Goal: Task Accomplishment & Management: Manage account settings

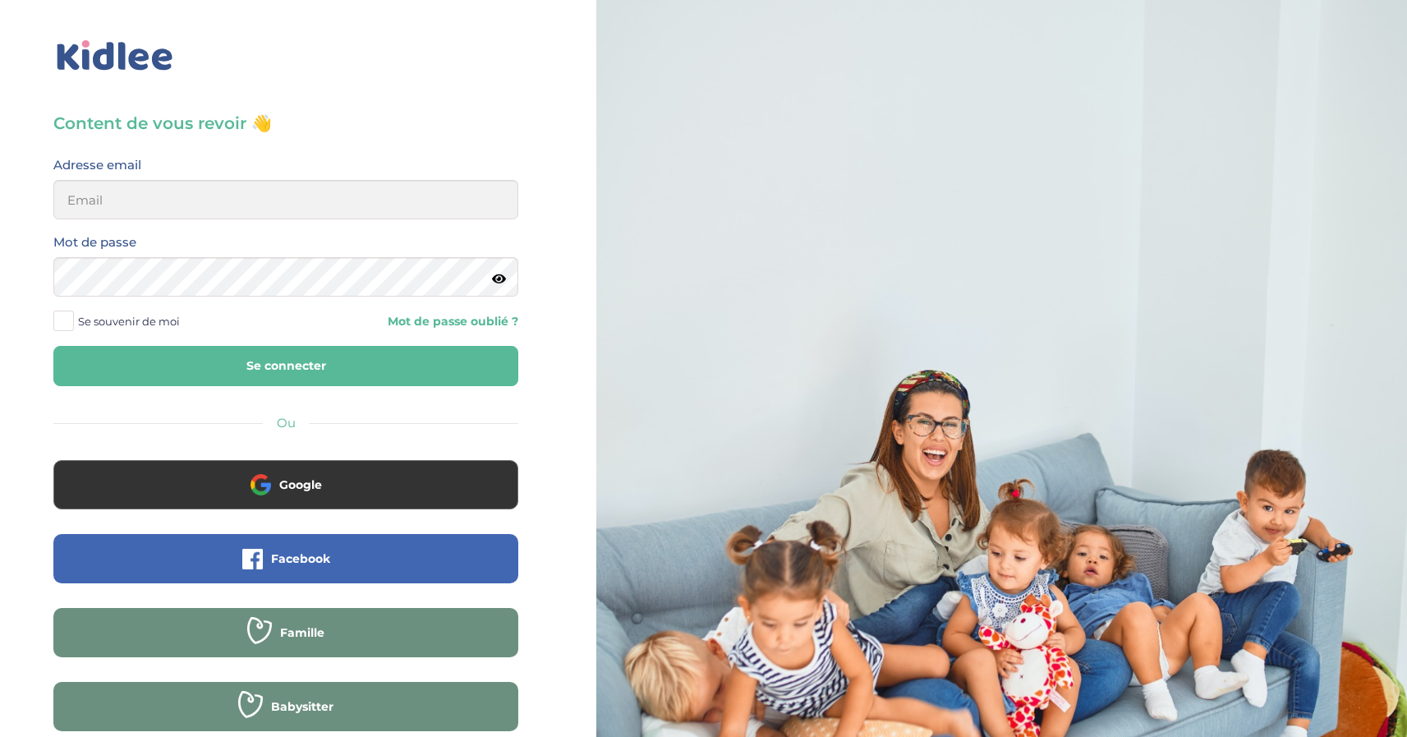
click at [233, 375] on button "Se connecter" at bounding box center [285, 366] width 465 height 40
click at [187, 199] on input "email" at bounding box center [285, 199] width 465 height 39
type input "[PERSON_NAME][EMAIL_ADDRESS][DOMAIN_NAME]"
click at [251, 363] on button "Se connecter" at bounding box center [285, 366] width 465 height 40
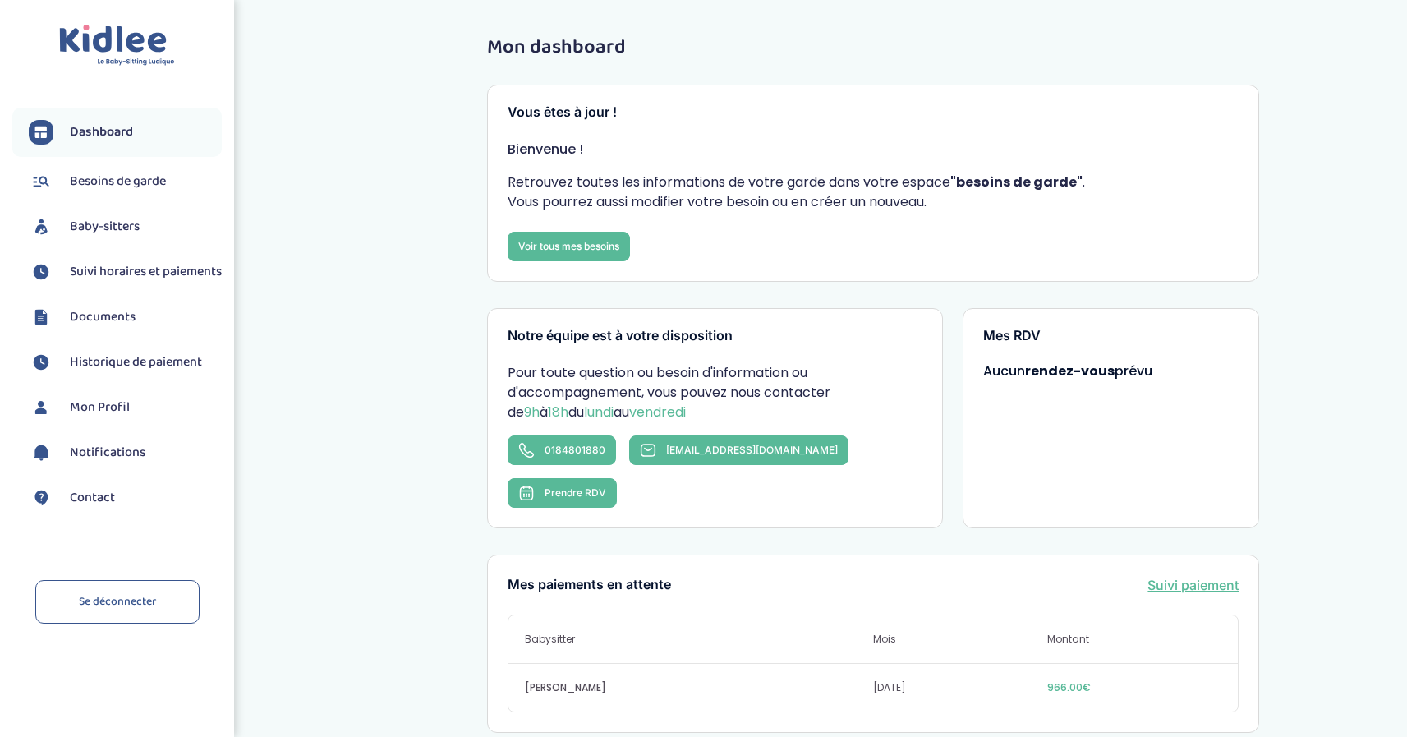
scroll to position [352, 0]
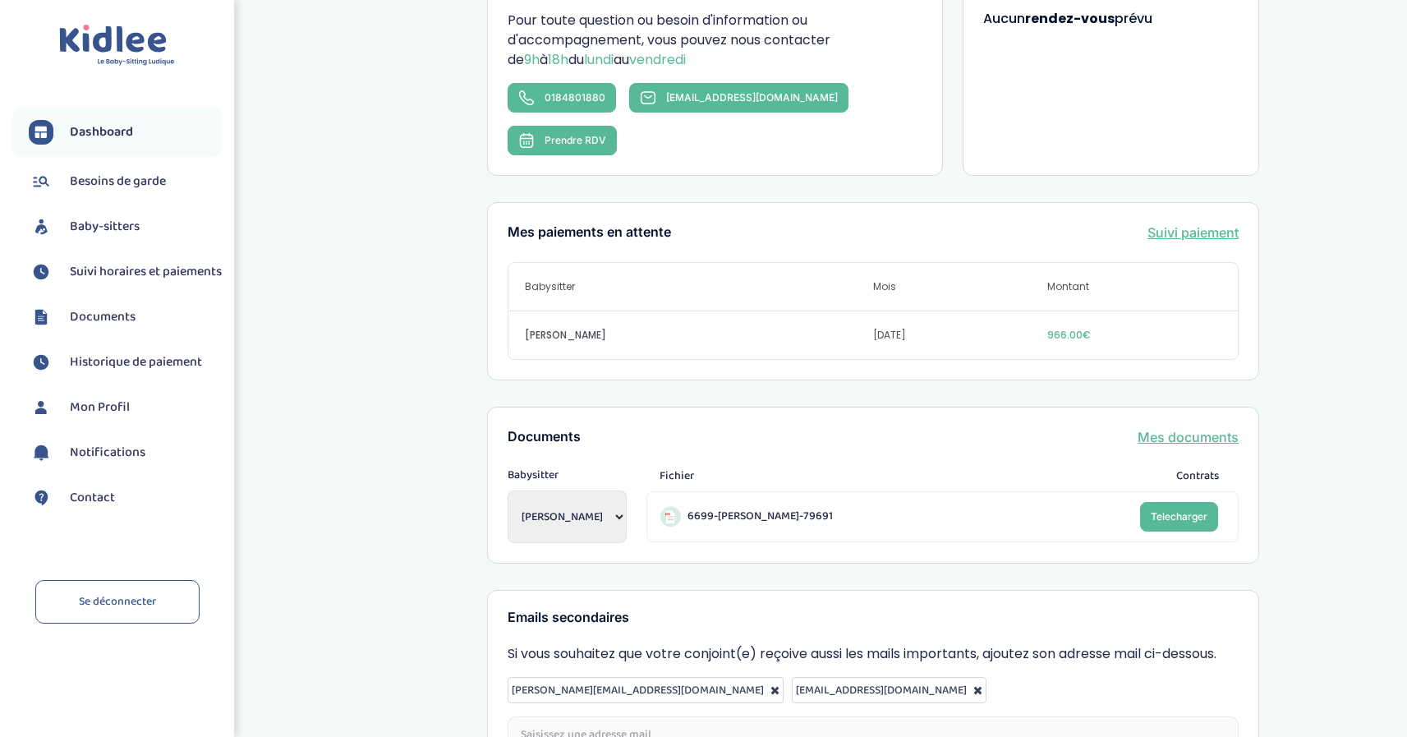
click at [1158, 223] on link "Suivi paiement" at bounding box center [1193, 233] width 91 height 20
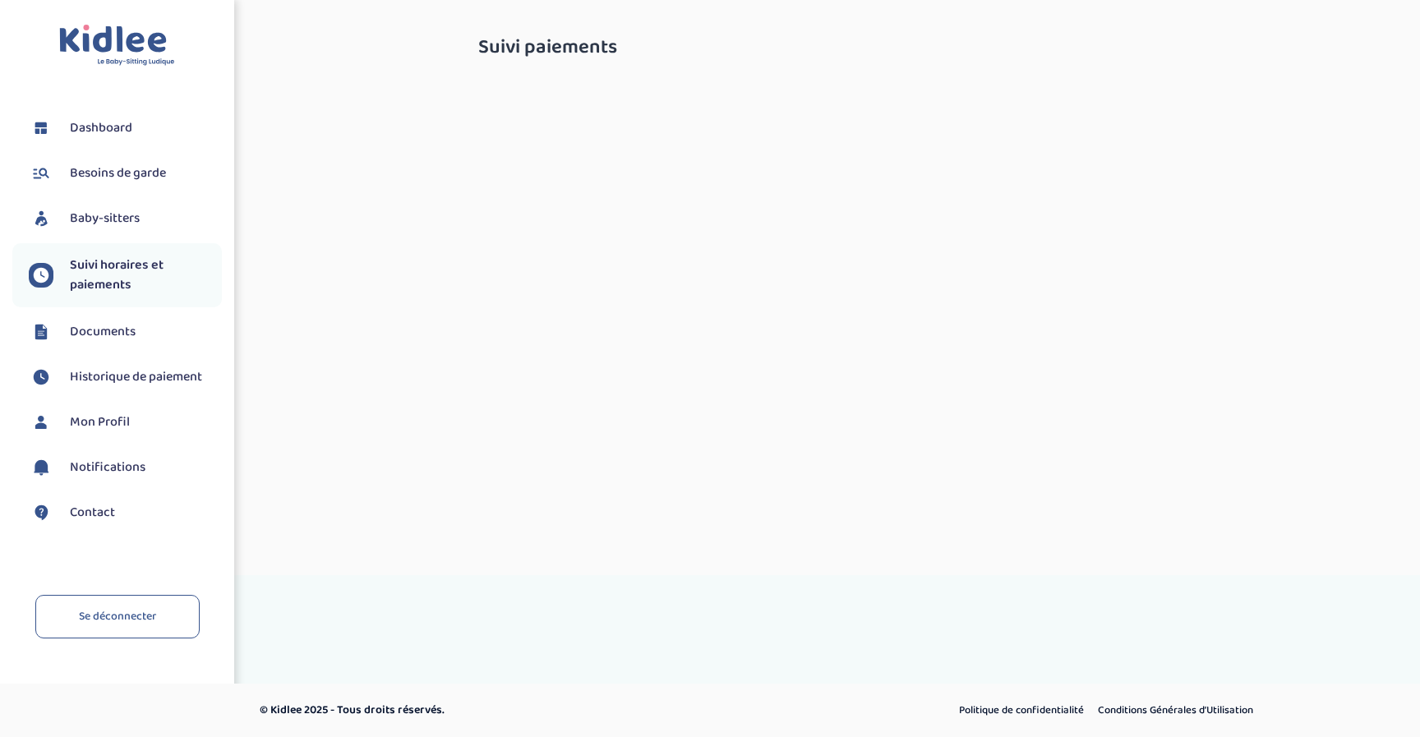
select select "septembre 2025"
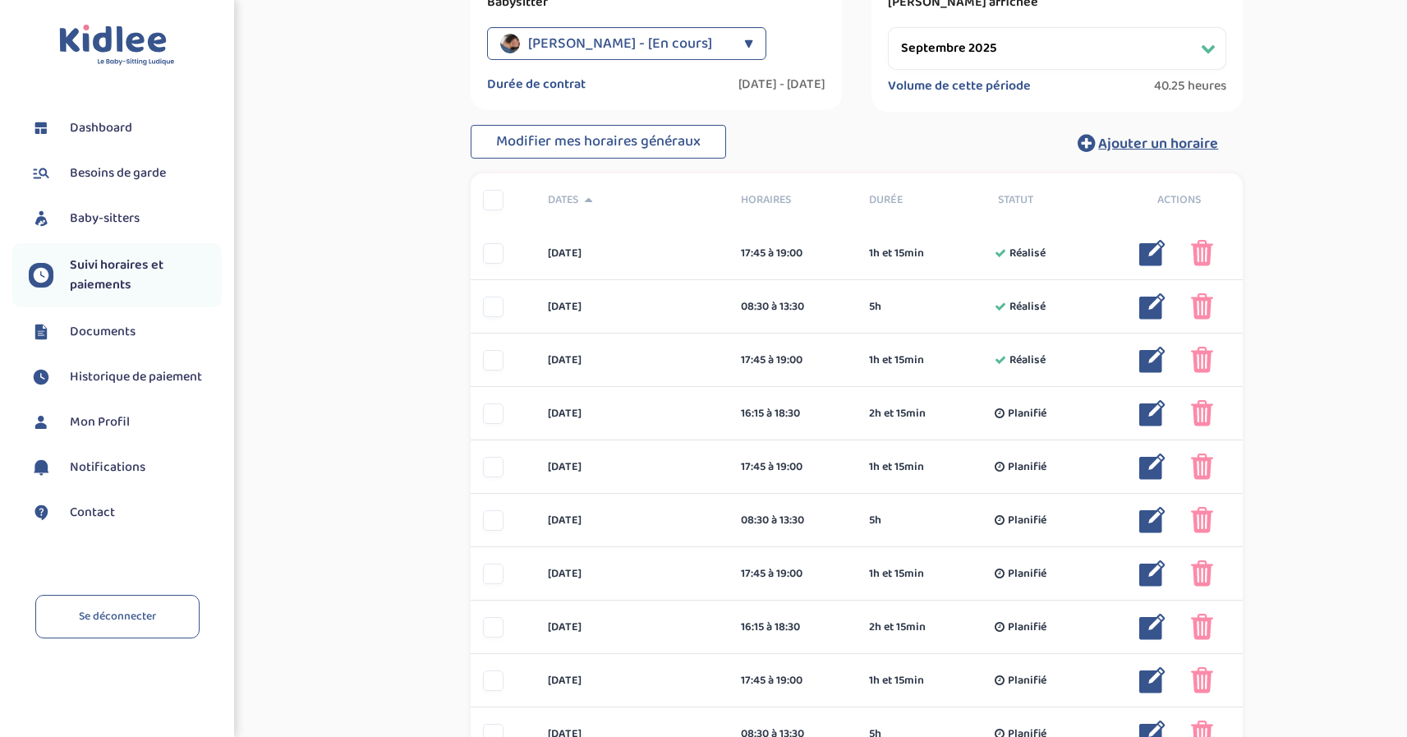
scroll to position [380, 0]
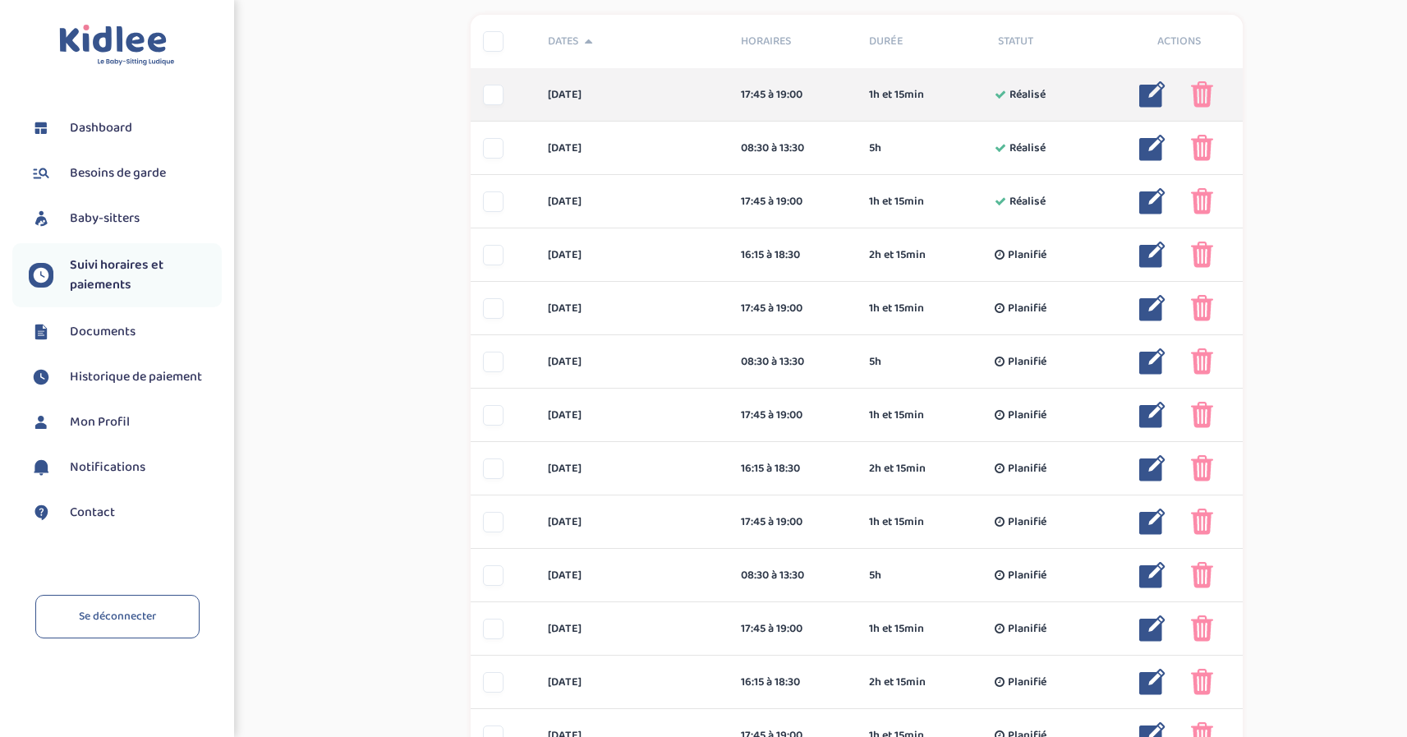
click at [1209, 103] on img at bounding box center [1202, 94] width 22 height 26
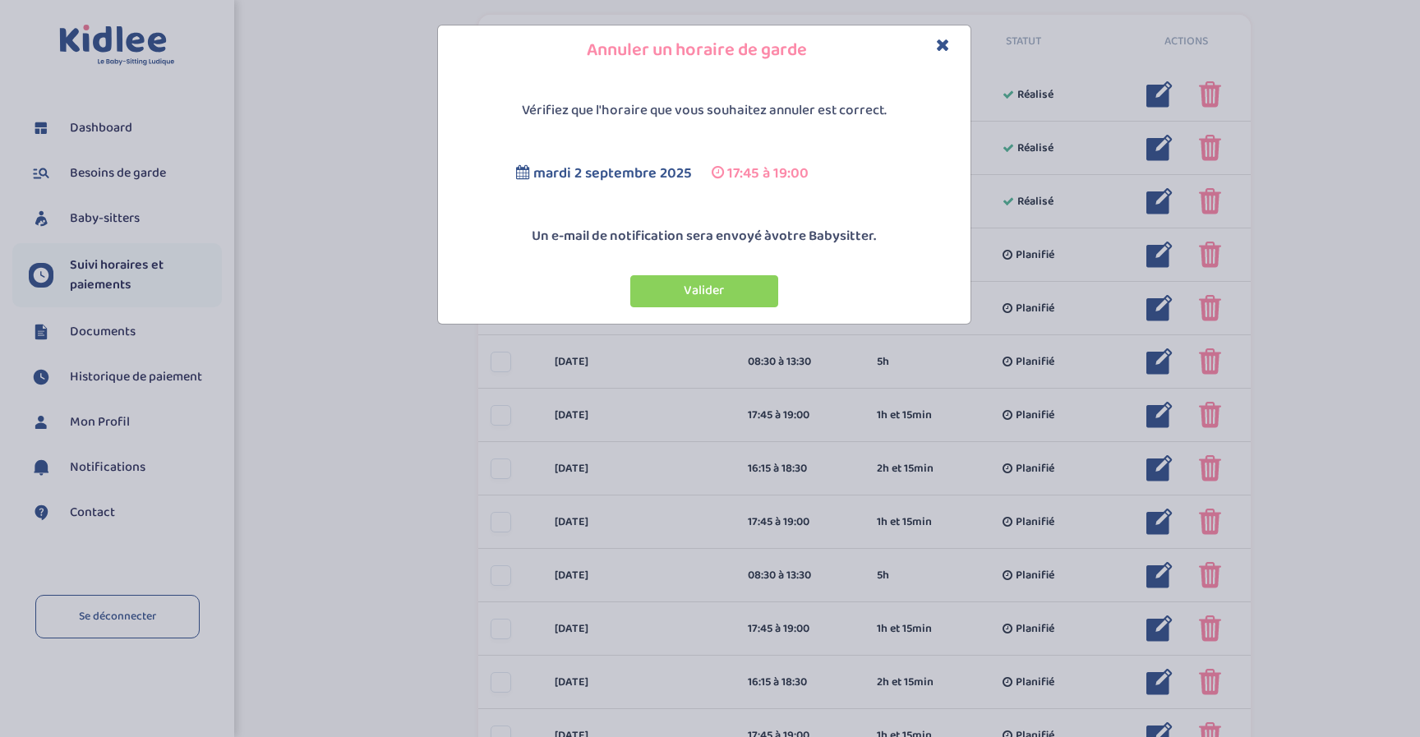
click at [679, 291] on button "Valider" at bounding box center [704, 291] width 148 height 32
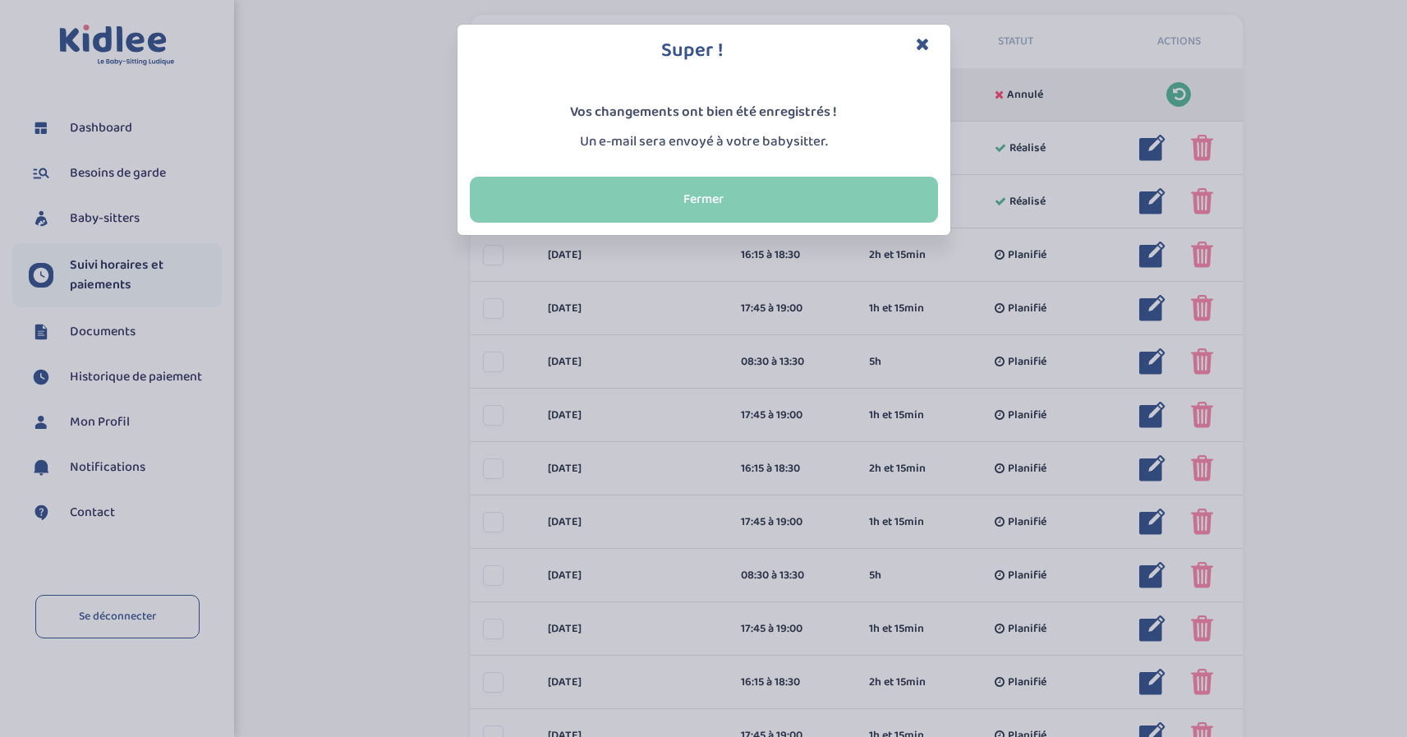
click at [745, 210] on button "Fermer" at bounding box center [704, 200] width 468 height 46
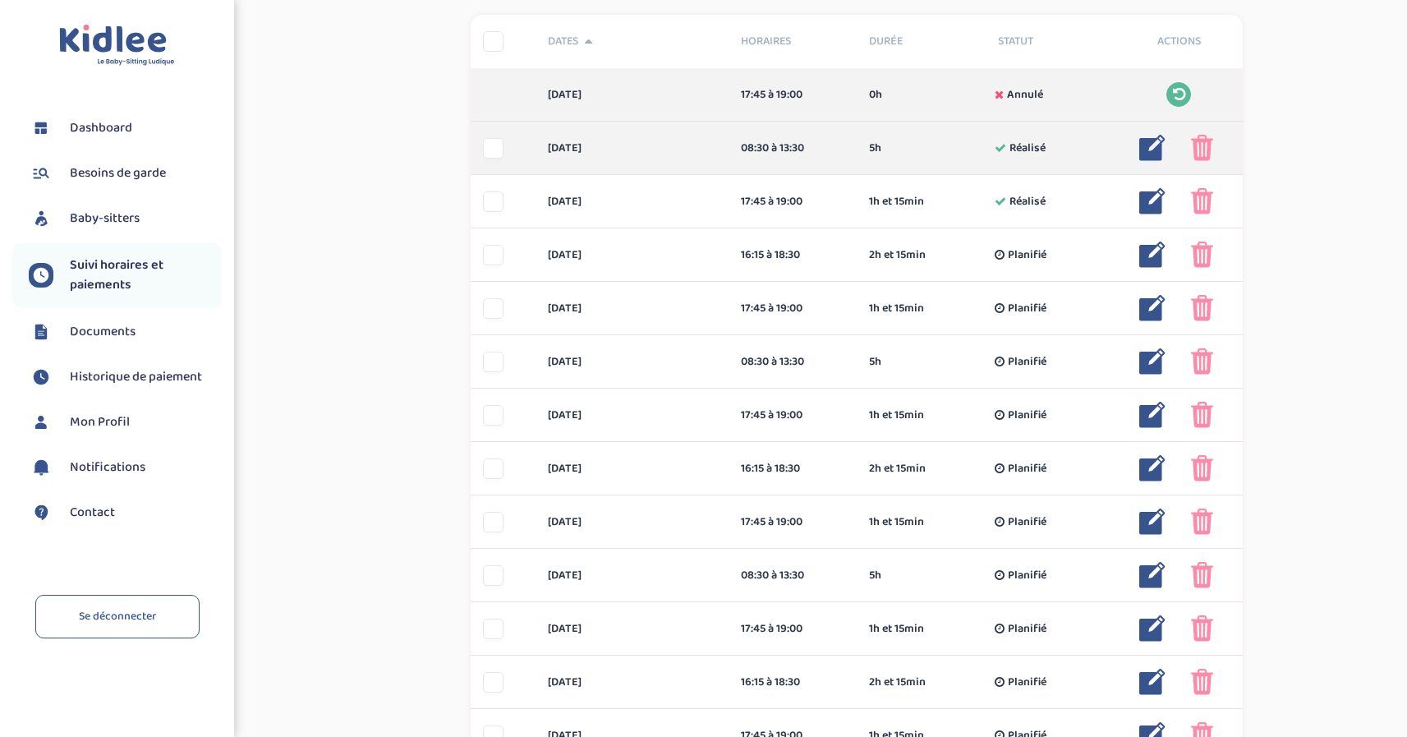
click at [1200, 153] on img at bounding box center [1202, 148] width 22 height 26
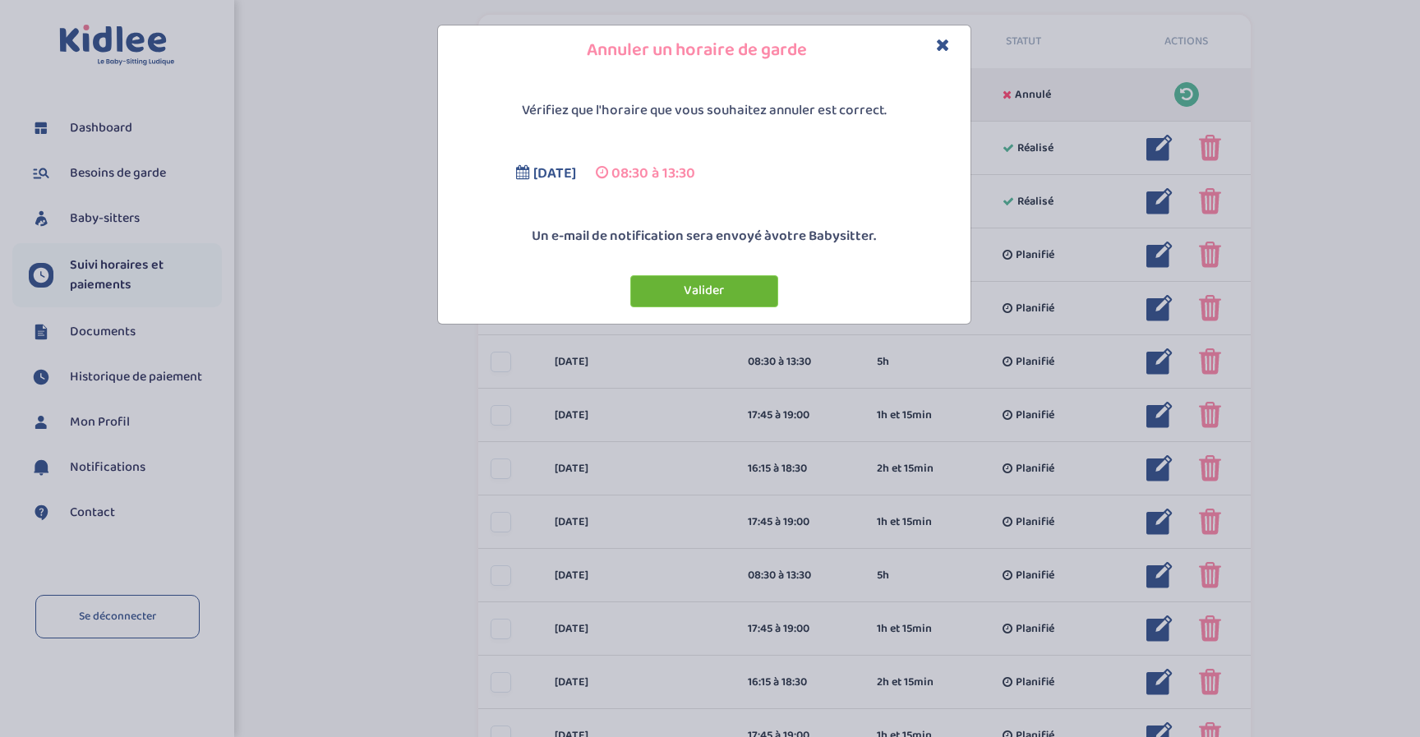
click at [705, 297] on button "Valider" at bounding box center [704, 291] width 148 height 32
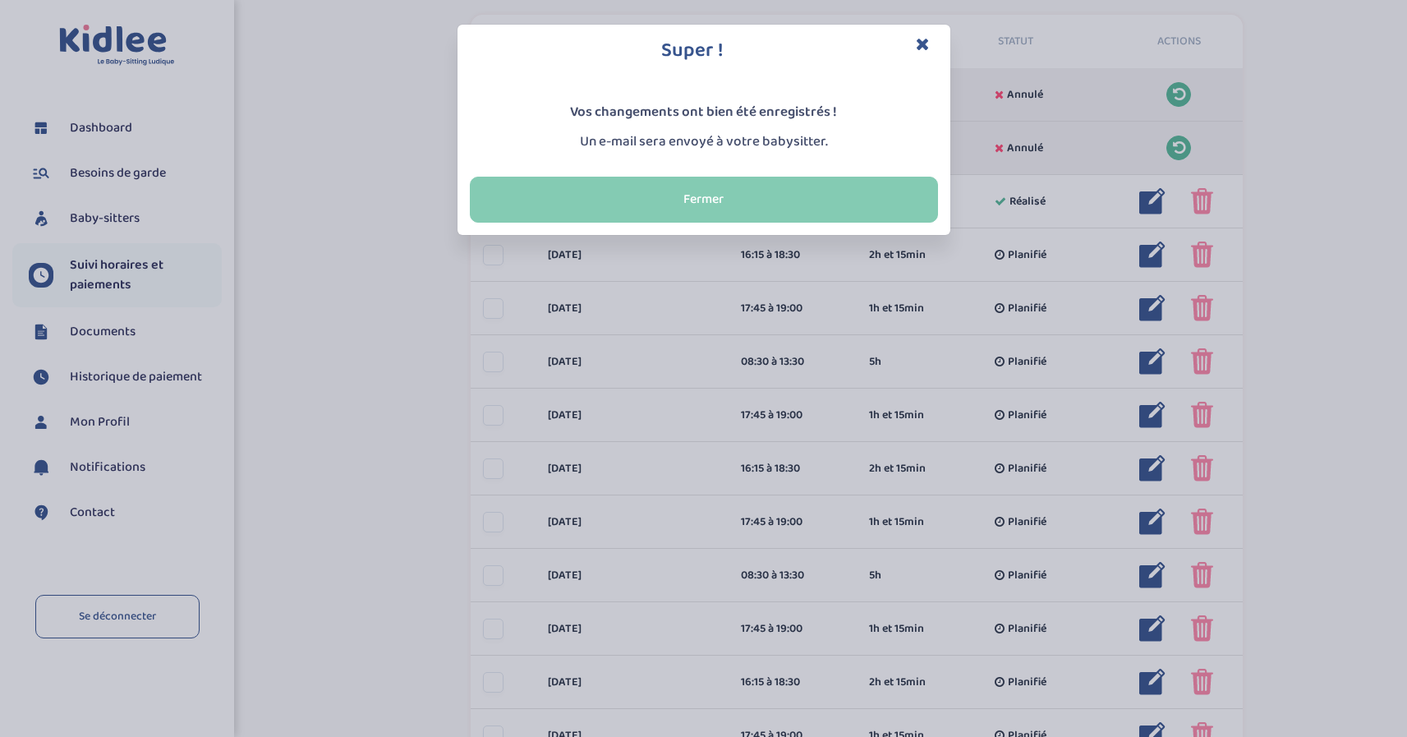
click at [702, 196] on button "Fermer" at bounding box center [704, 200] width 468 height 46
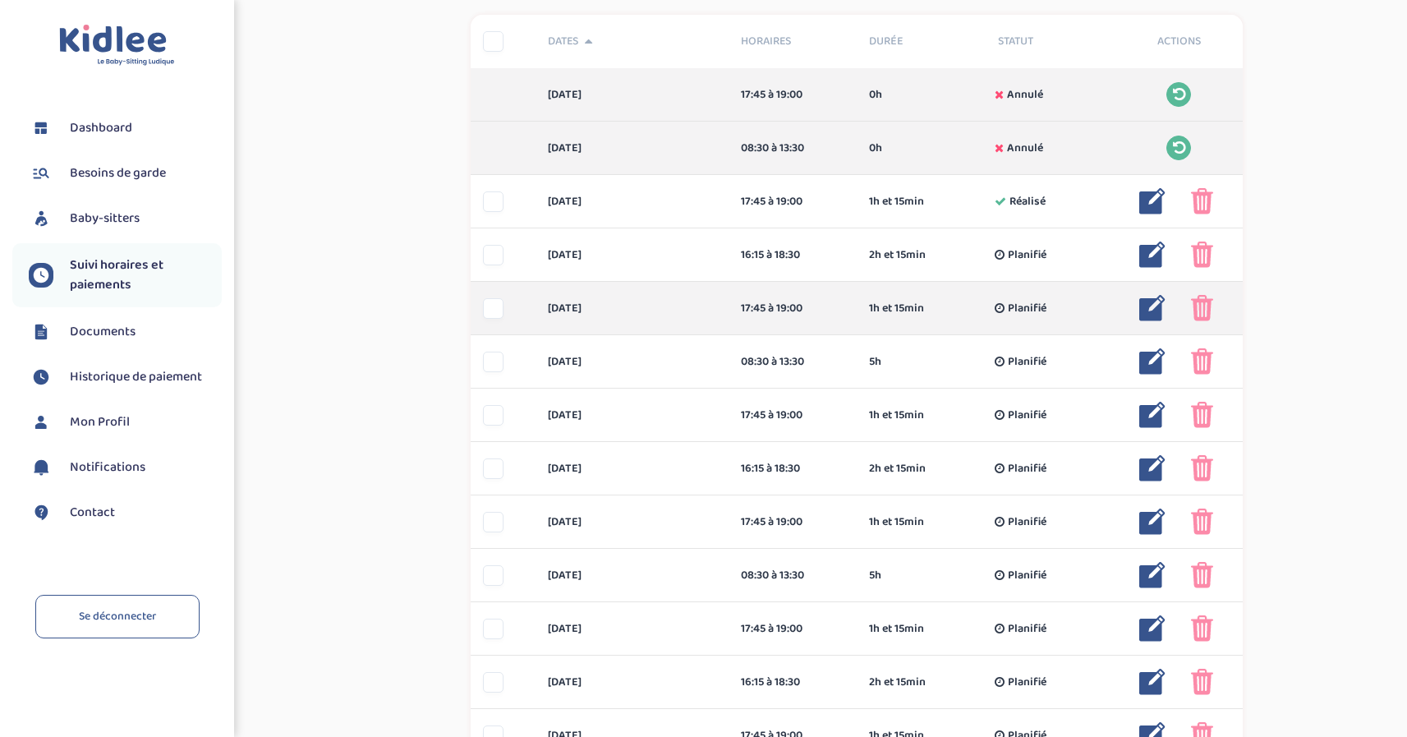
click at [1155, 309] on img at bounding box center [1153, 308] width 26 height 26
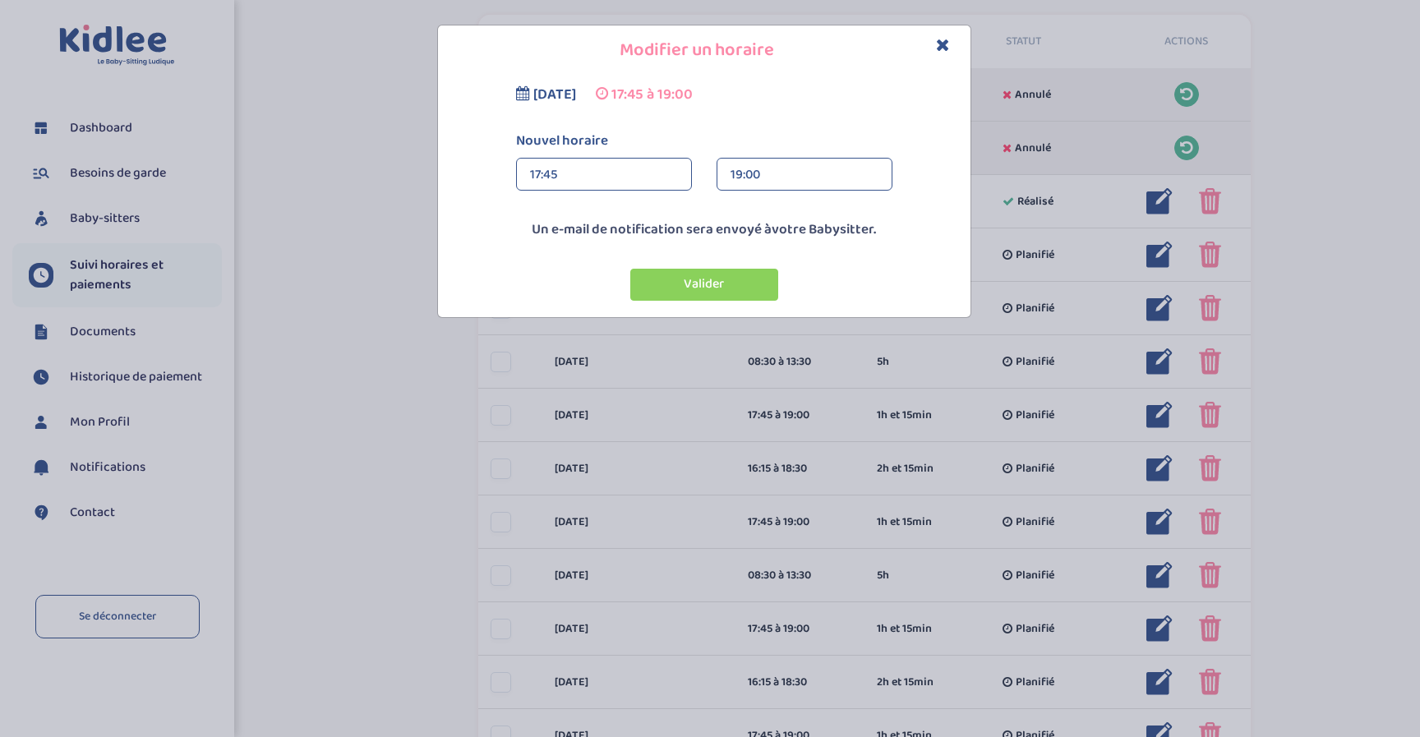
click at [576, 99] on span "mardi 9 septembre 2025" at bounding box center [554, 94] width 43 height 23
click at [950, 42] on h4 "Modifier un horaire" at bounding box center [704, 50] width 508 height 25
click at [942, 44] on icon "Close" at bounding box center [943, 44] width 14 height 17
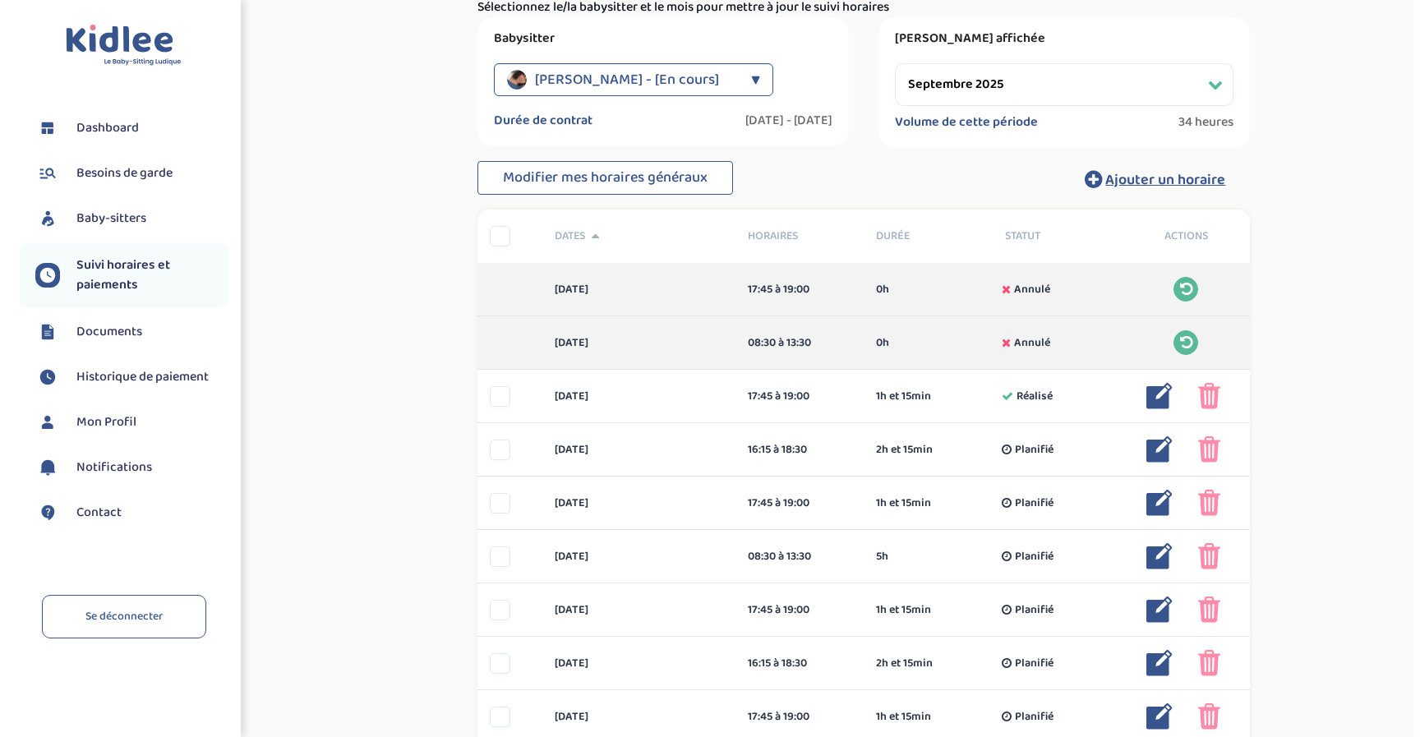
scroll to position [207, 0]
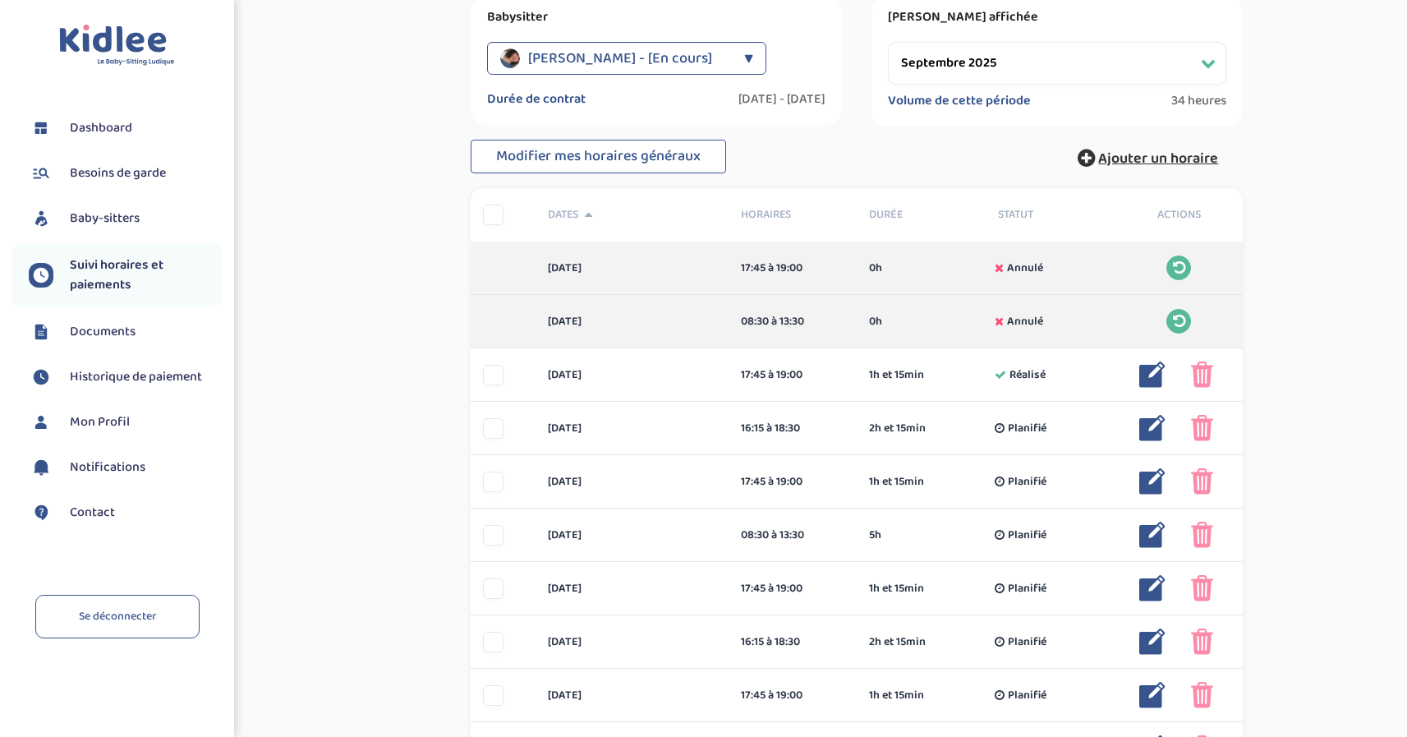
click at [1132, 158] on span "Ajouter un horaire" at bounding box center [1158, 158] width 120 height 23
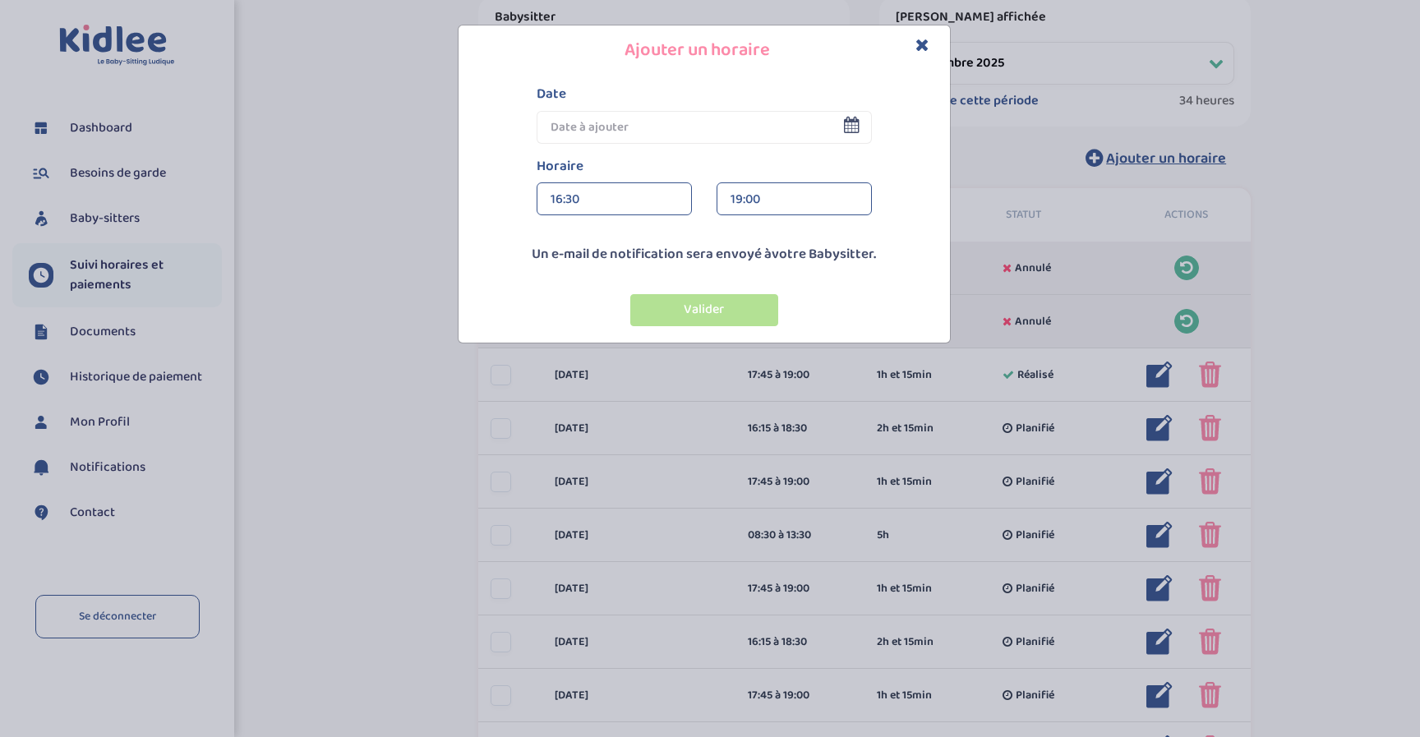
click at [850, 127] on icon at bounding box center [852, 125] width 16 height 16
click at [694, 122] on input "text" at bounding box center [703, 127] width 335 height 33
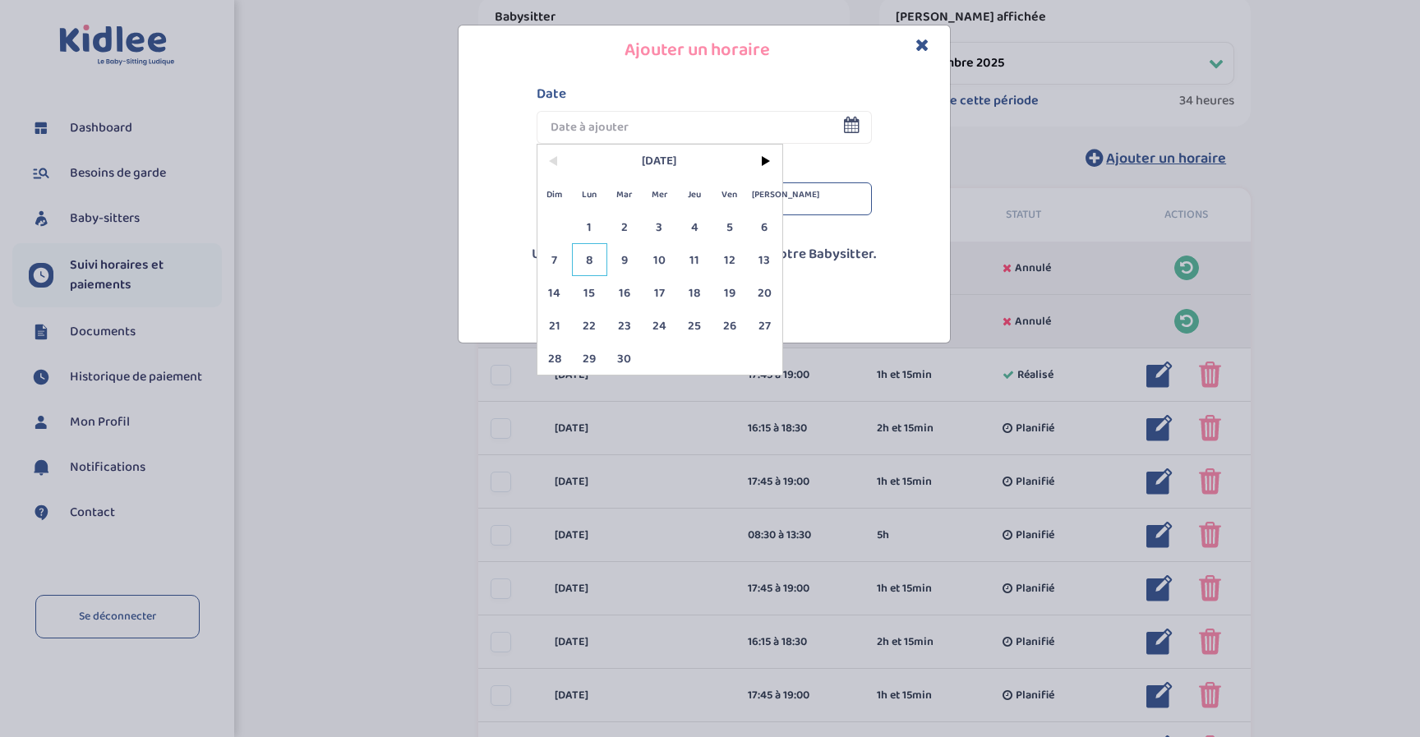
click at [592, 261] on span "8" at bounding box center [589, 259] width 35 height 33
type input "08 Sep 2025"
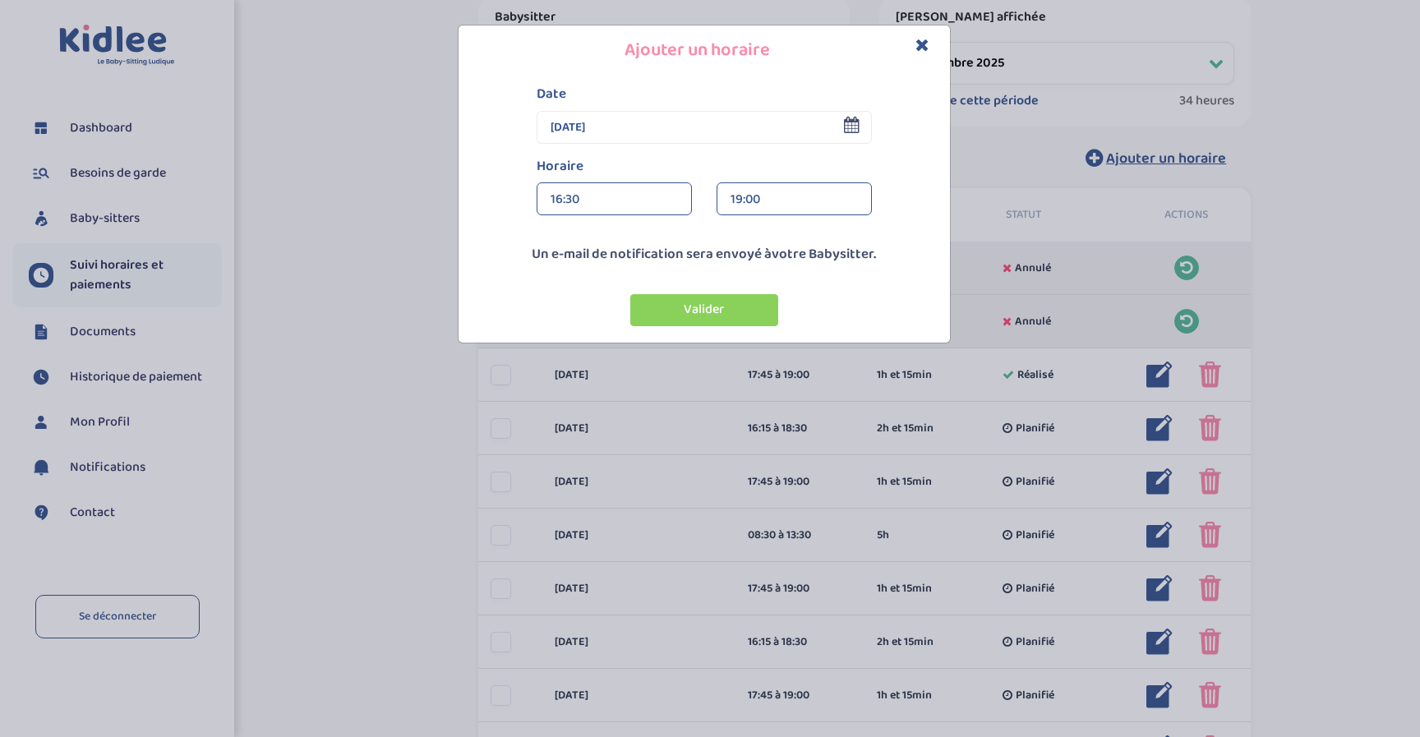
click at [583, 204] on div "16:30" at bounding box center [613, 199] width 127 height 33
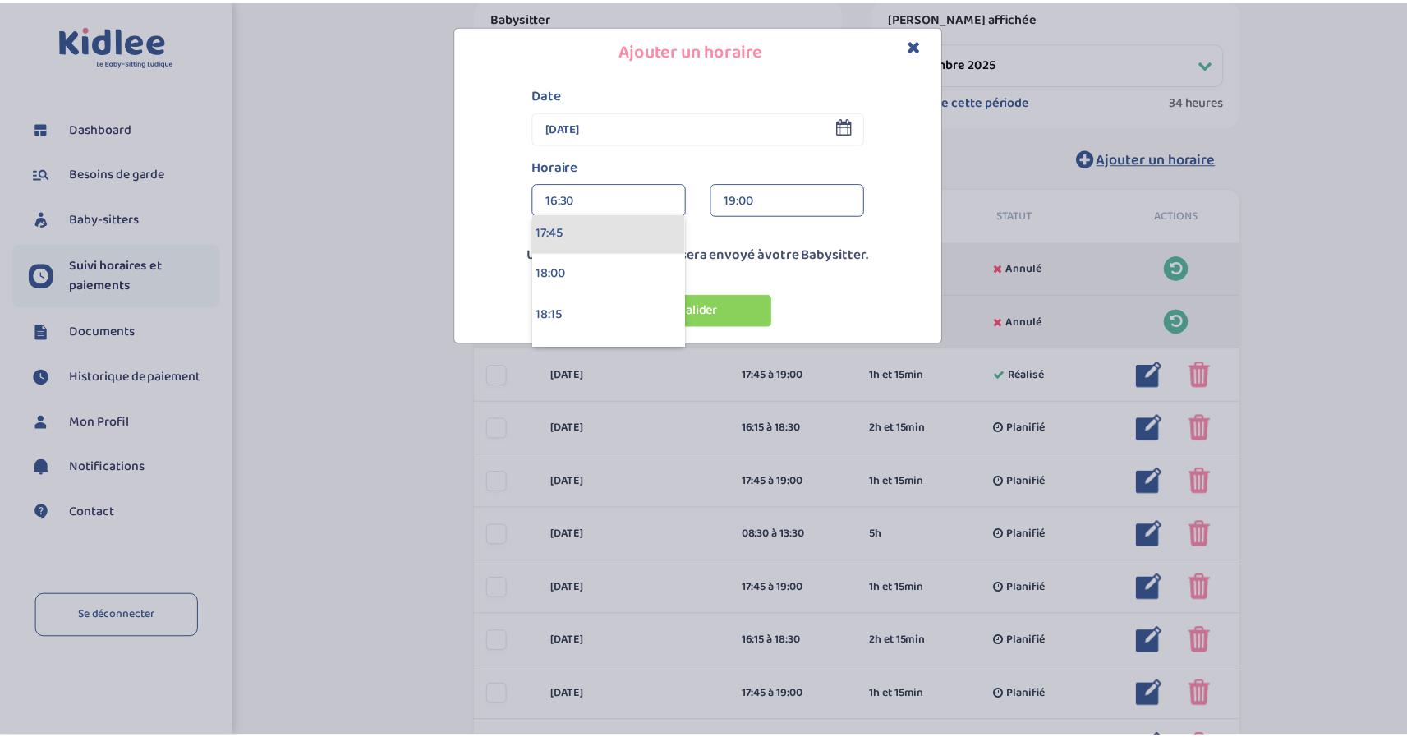
scroll to position [2918, 0]
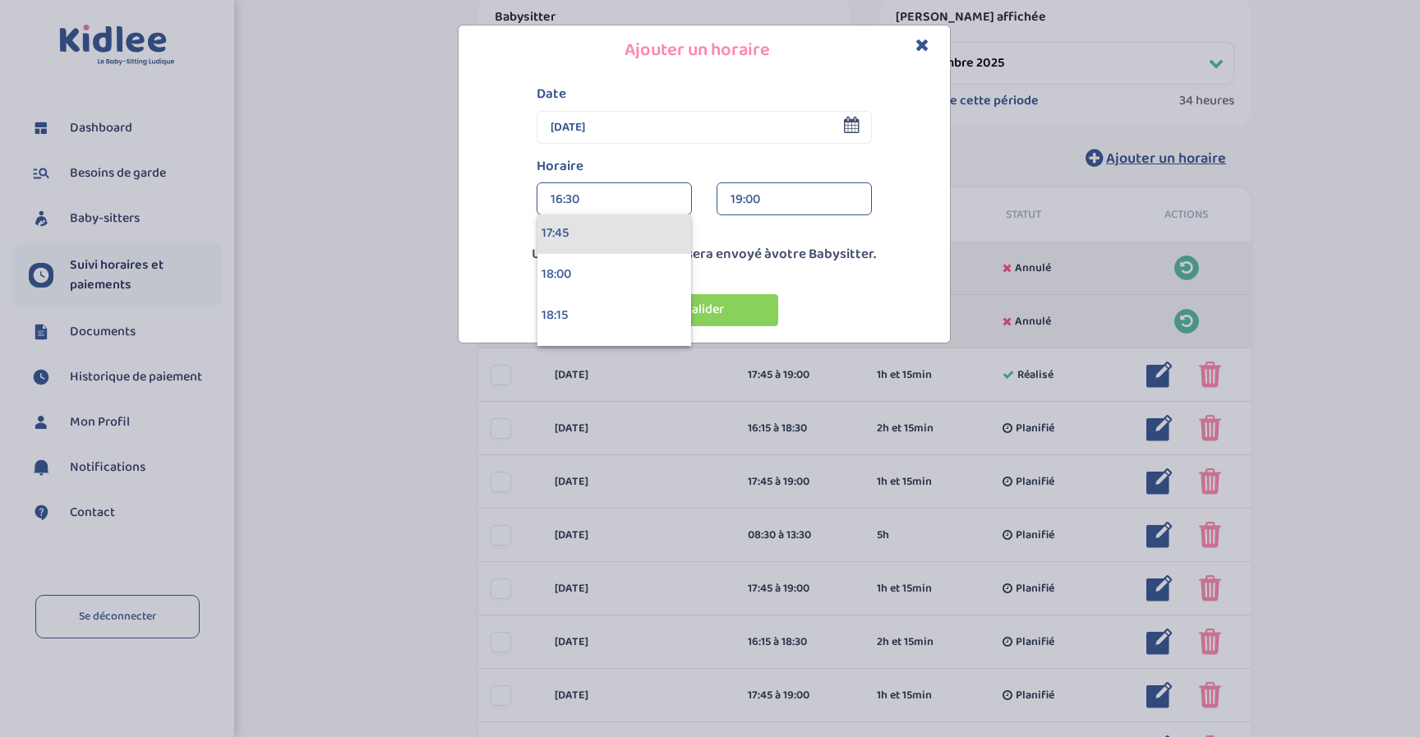
click at [569, 233] on div "17:45" at bounding box center [614, 233] width 154 height 41
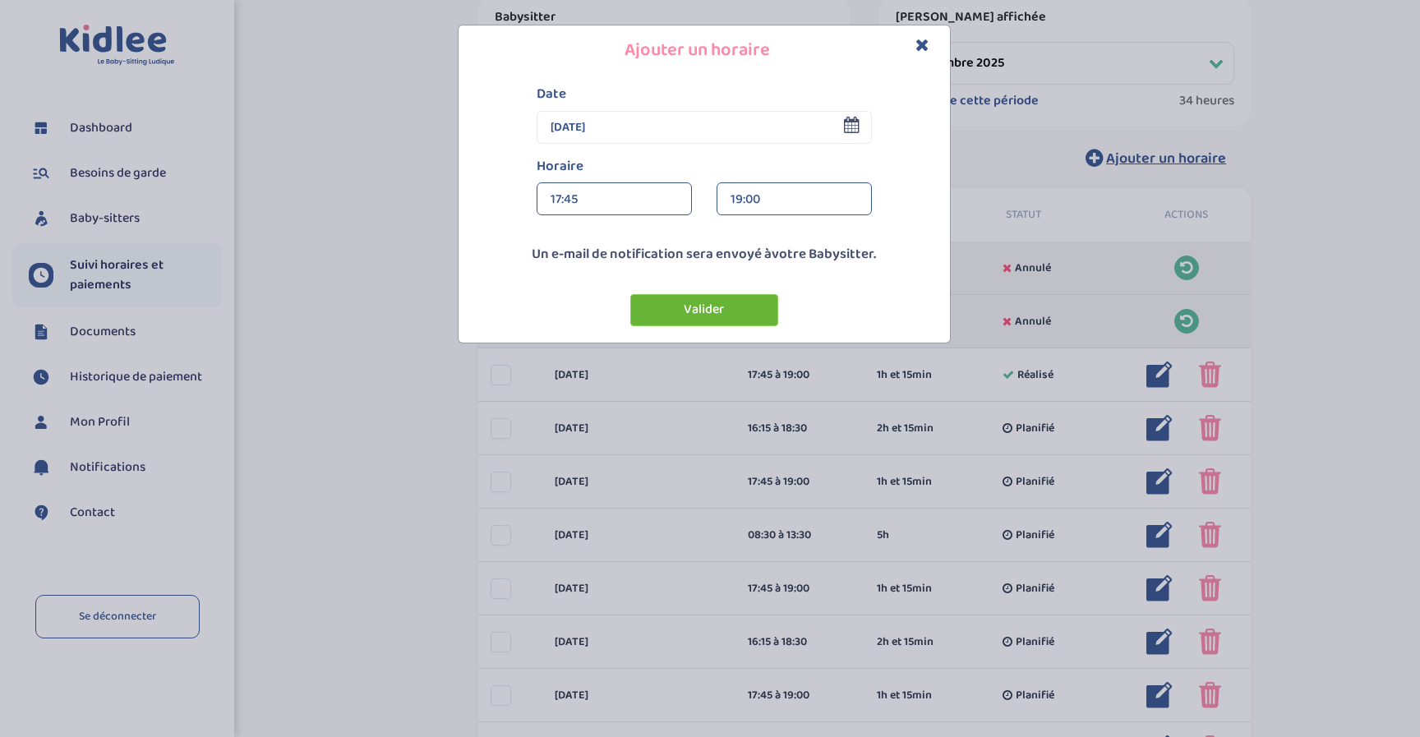
click at [679, 311] on button "Valider" at bounding box center [704, 310] width 148 height 32
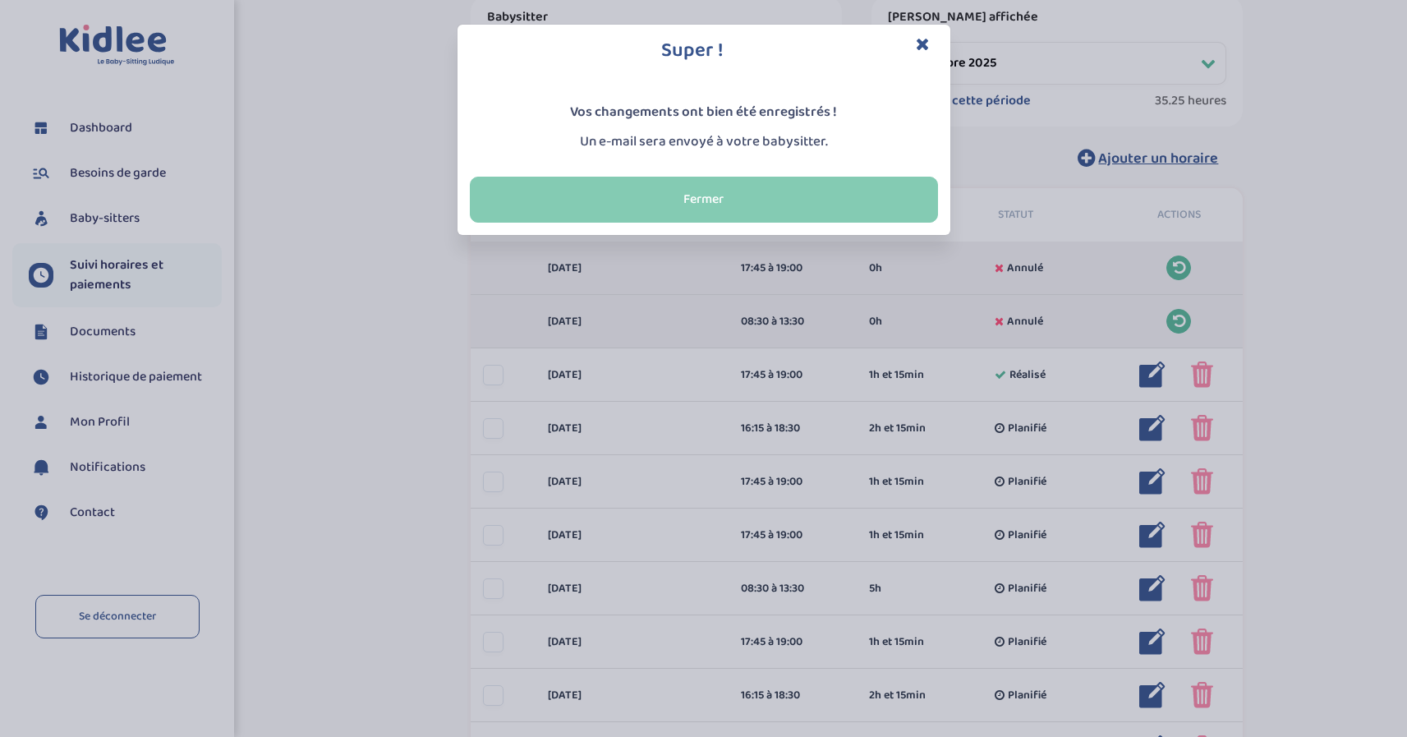
click at [668, 198] on button "Fermer" at bounding box center [704, 200] width 468 height 46
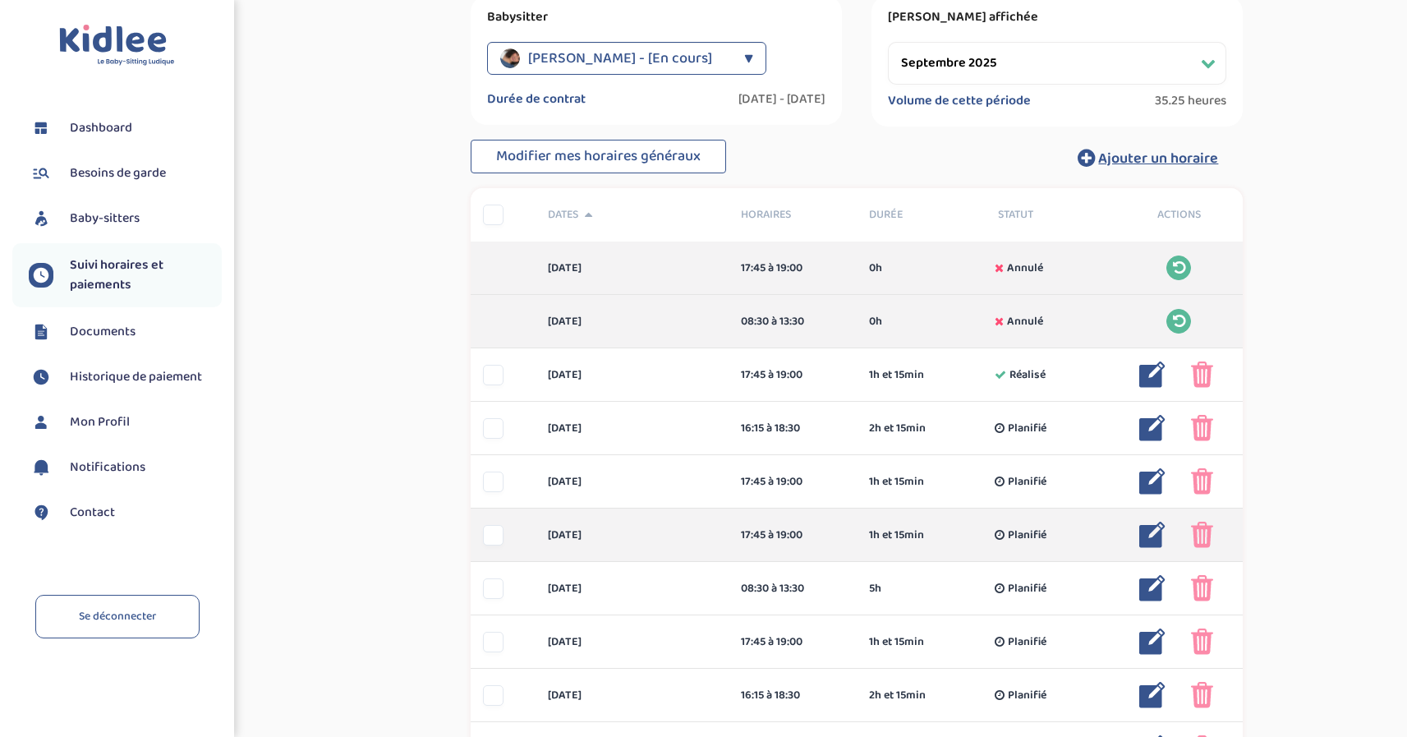
click at [486, 540] on div at bounding box center [493, 535] width 21 height 21
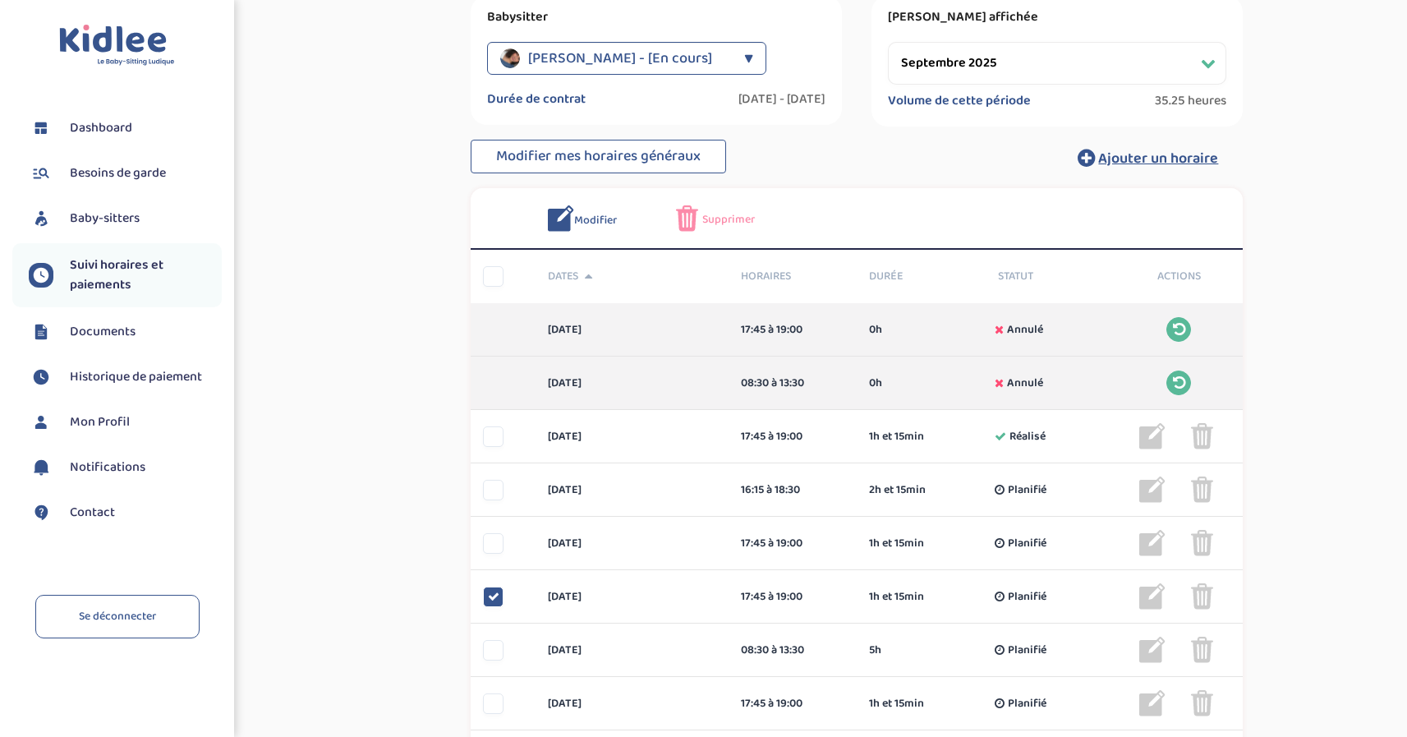
click at [1361, 600] on div "Suivi paiements UZuq40JgWnQiXJdvs7wCUwiEwcNRDwgcXHnLE8Tf En attente (non-payes)…" at bounding box center [857, 568] width 1075 height 1501
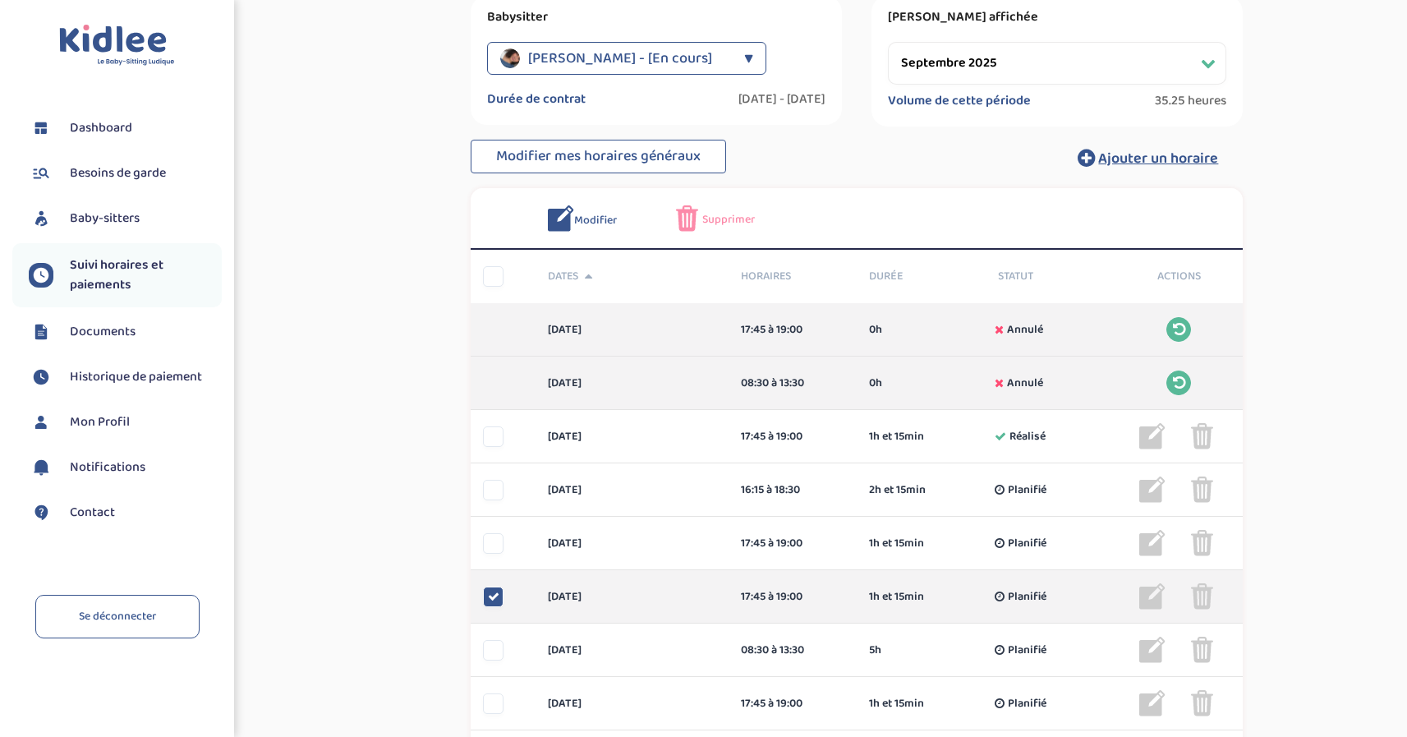
click at [486, 603] on div at bounding box center [493, 597] width 21 height 21
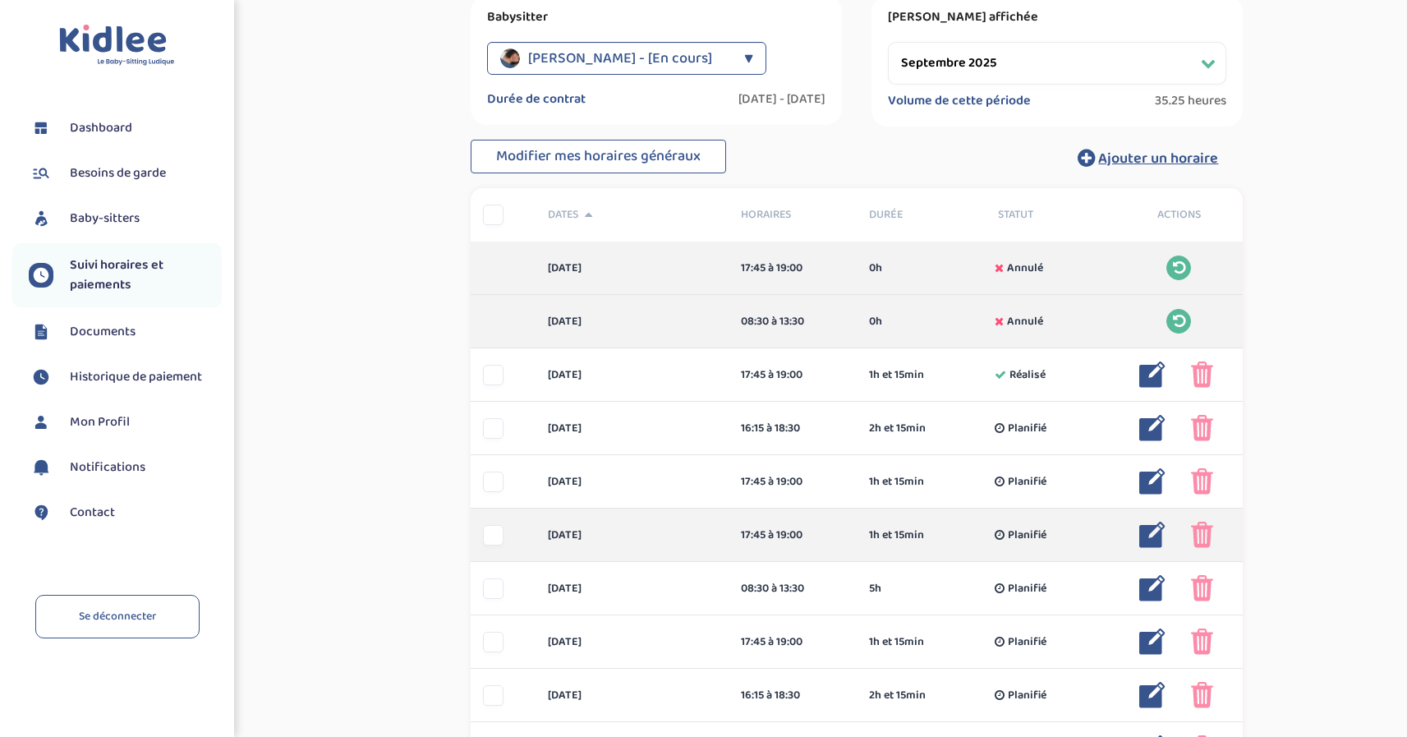
click at [1208, 540] on img at bounding box center [1202, 535] width 22 height 26
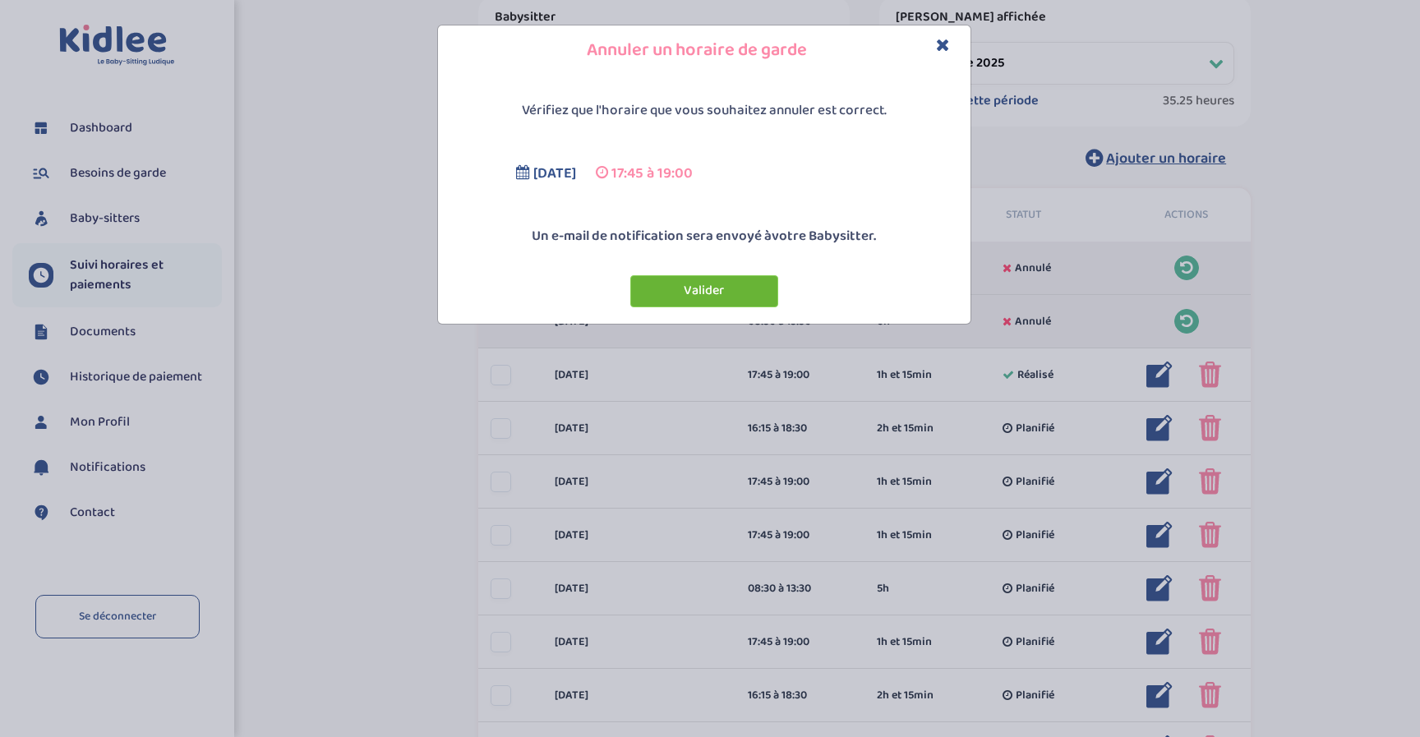
click at [668, 293] on button "Valider" at bounding box center [704, 291] width 148 height 32
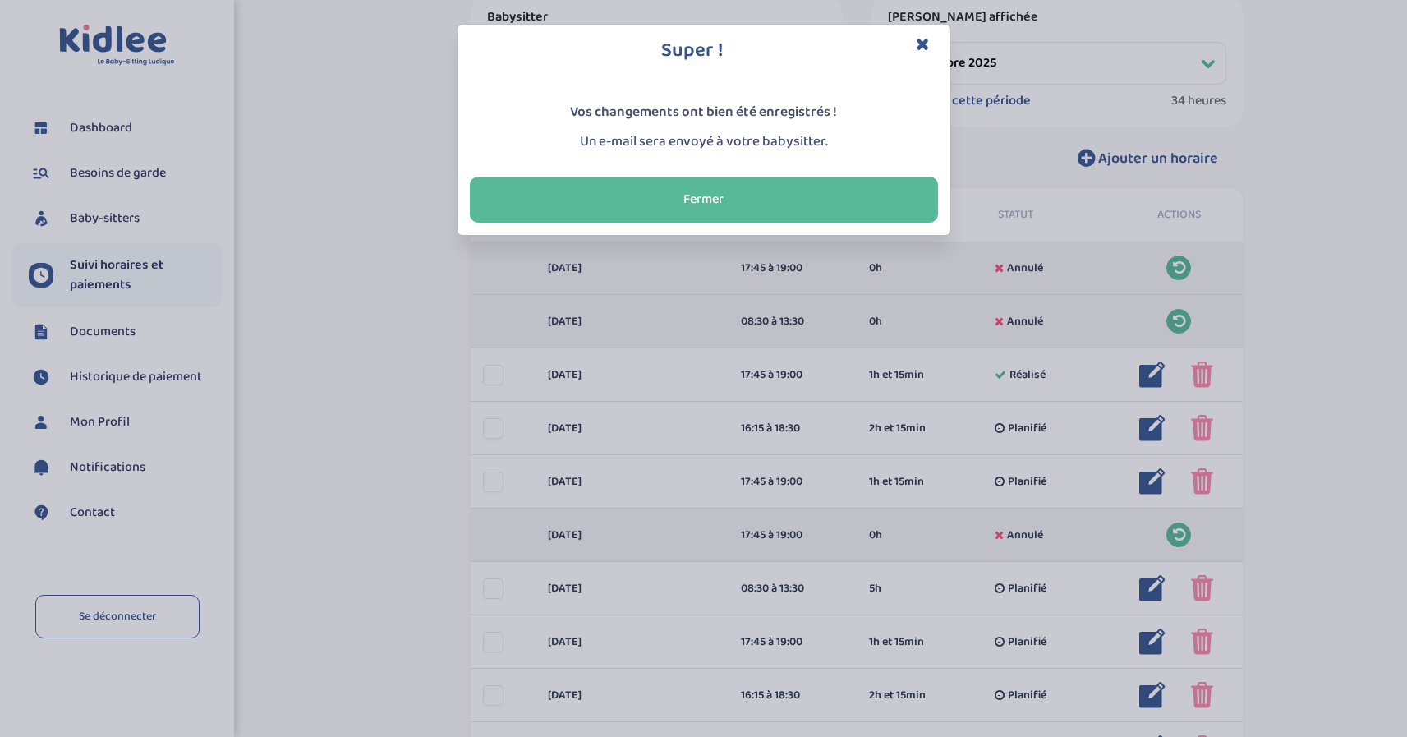
click at [702, 190] on button "Fermer" at bounding box center [704, 200] width 468 height 46
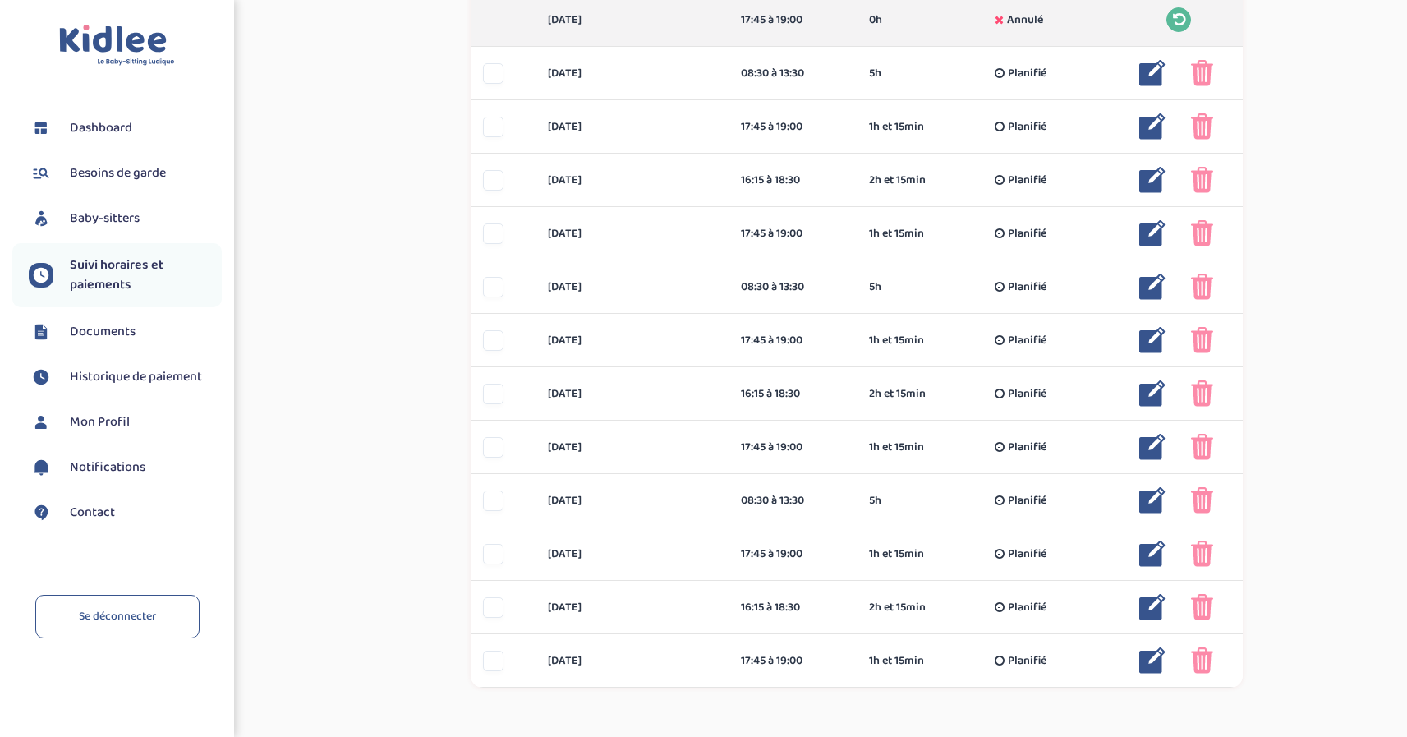
scroll to position [811, 0]
